Goal: Check status: Check status

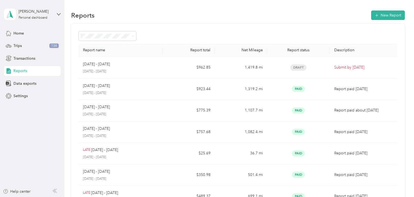
click at [171, 34] on div at bounding box center [238, 35] width 319 height 9
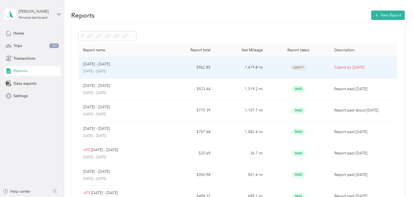
click at [99, 67] on p "[DATE] - [DATE]" at bounding box center [96, 64] width 27 height 6
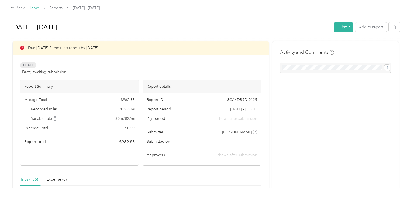
click at [33, 9] on link "Home" at bounding box center [34, 8] width 11 height 5
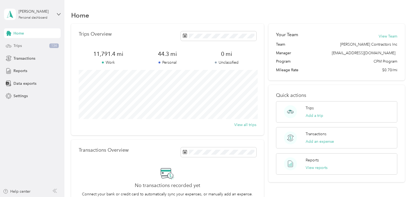
click at [13, 46] on span "Trips" at bounding box center [17, 46] width 8 height 6
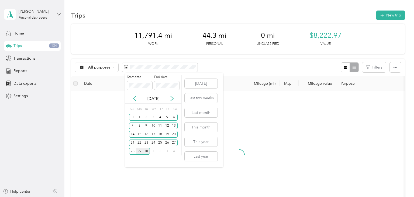
click at [138, 152] on div "29" at bounding box center [139, 151] width 7 height 7
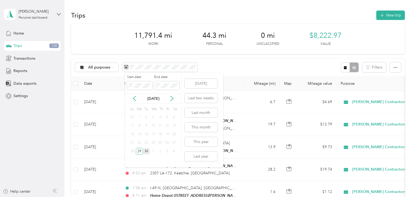
click at [145, 152] on div "30" at bounding box center [146, 151] width 7 height 7
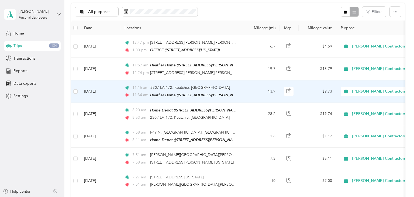
scroll to position [55, 0]
